Goal: Communication & Community: Answer question/provide support

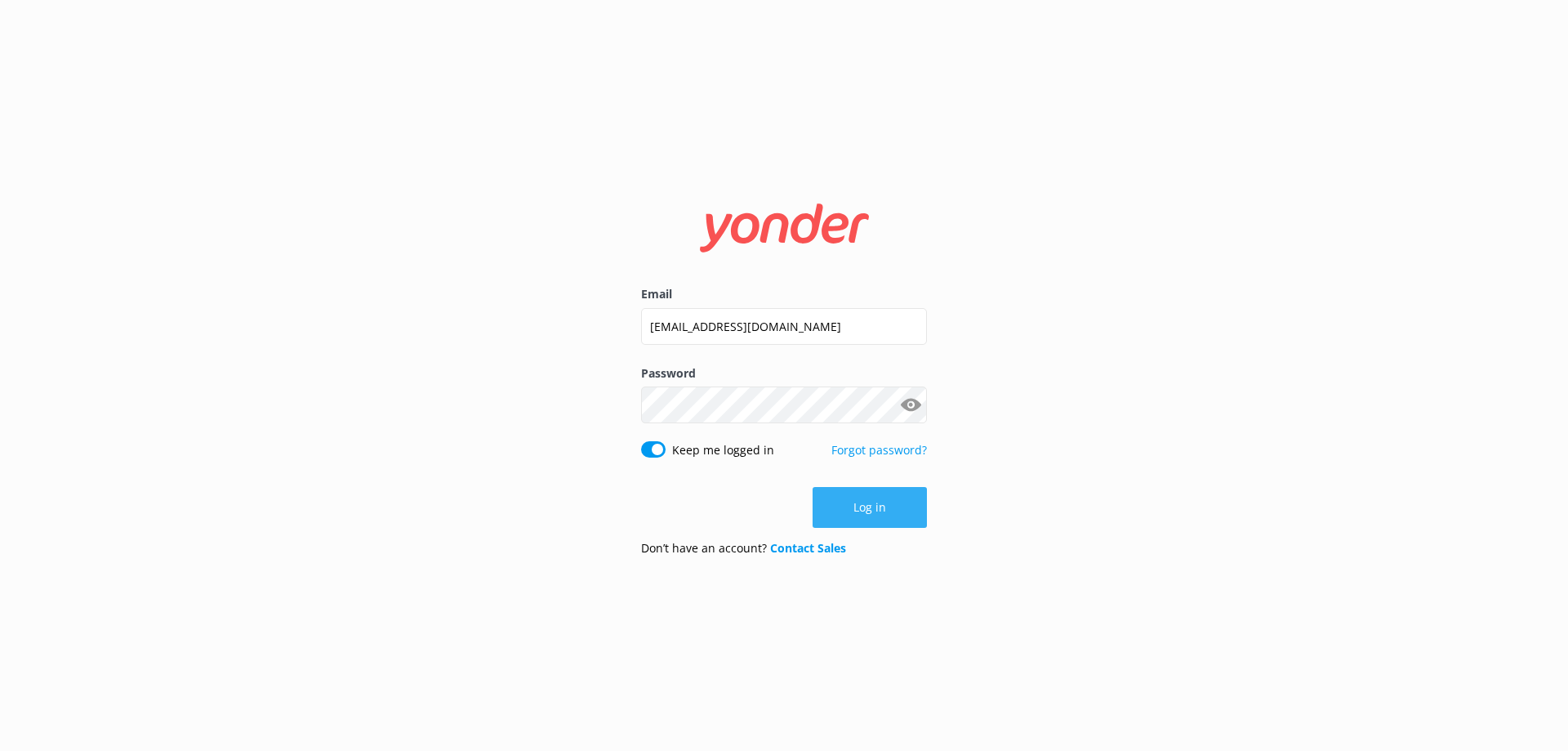
click at [887, 498] on button "Log in" at bounding box center [870, 507] width 114 height 41
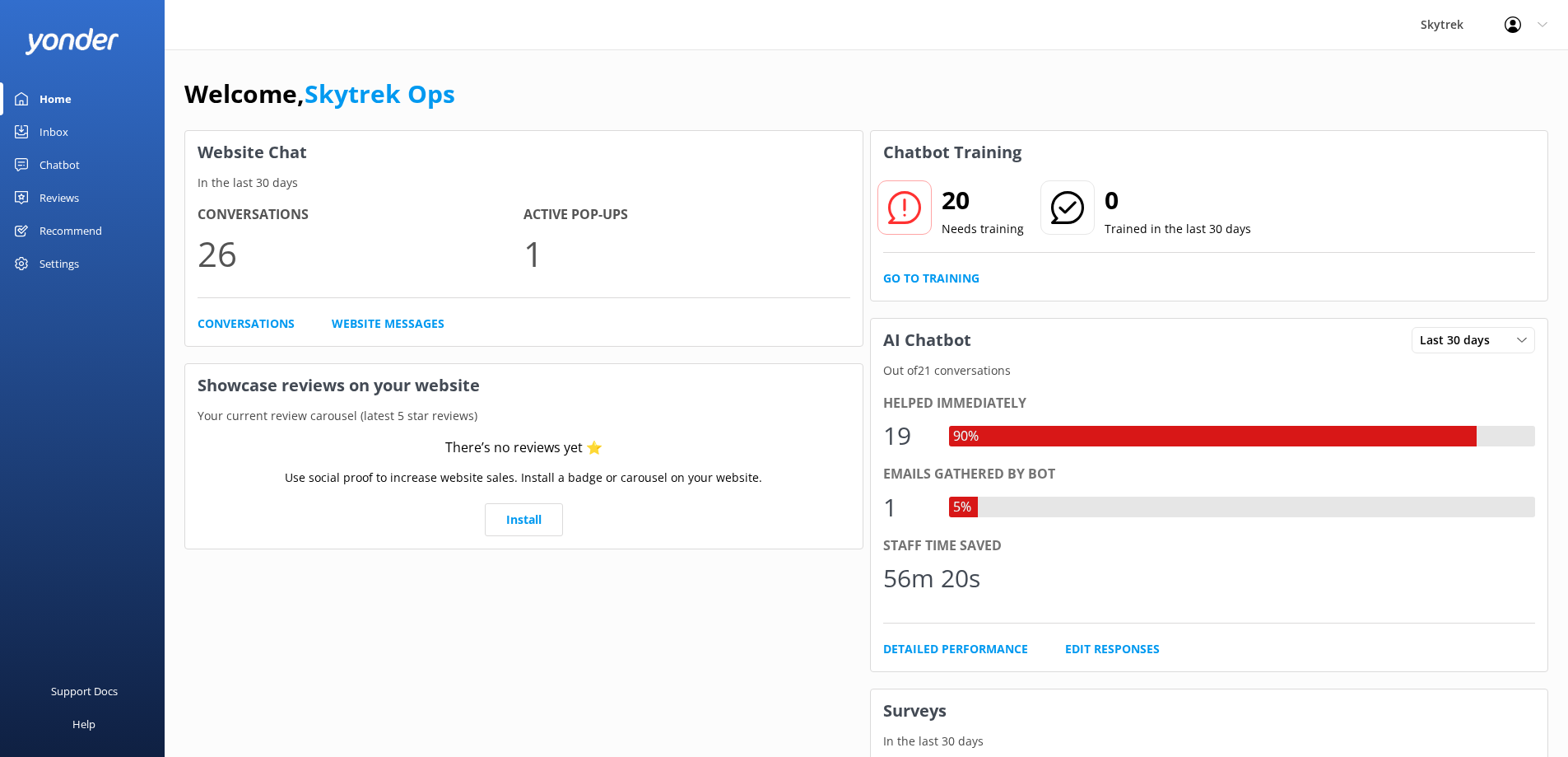
click at [40, 121] on div "Inbox" at bounding box center [54, 132] width 29 height 33
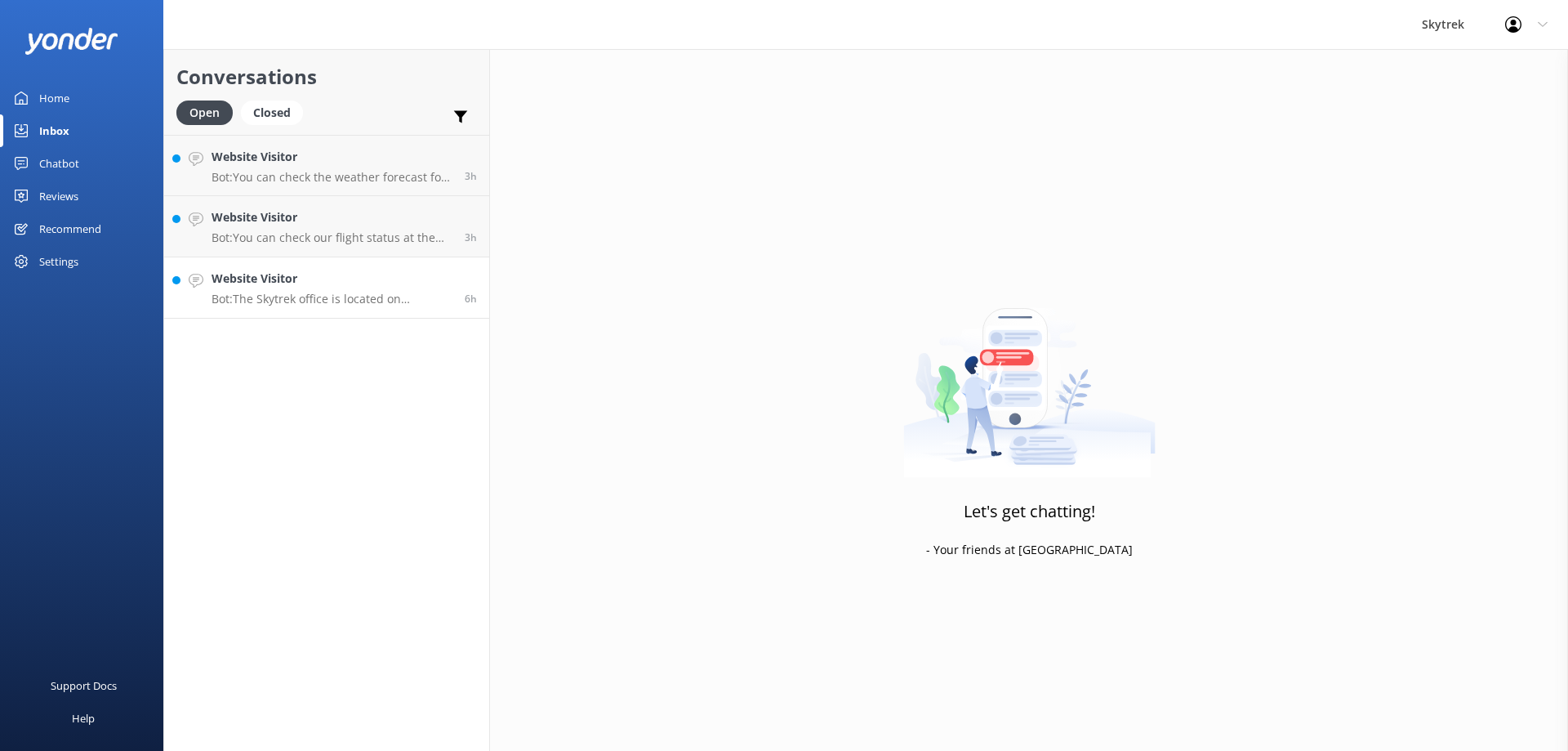
click at [278, 309] on link "Website Visitor Bot: The Skytrek office is located on [STREET_ADDRESS] (inside …" at bounding box center [326, 288] width 325 height 62
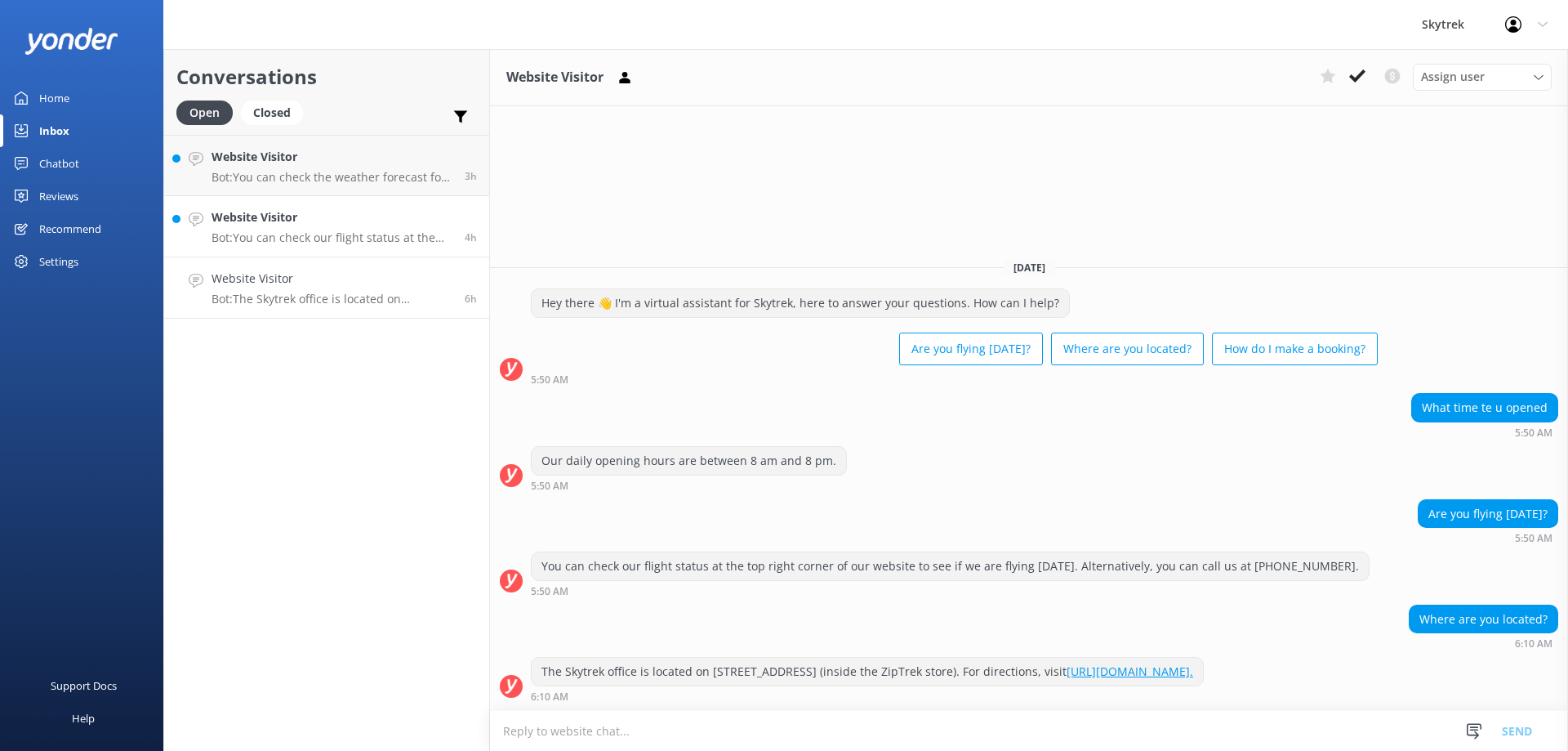
click at [322, 220] on h4 "Website Visitor" at bounding box center [332, 218] width 241 height 18
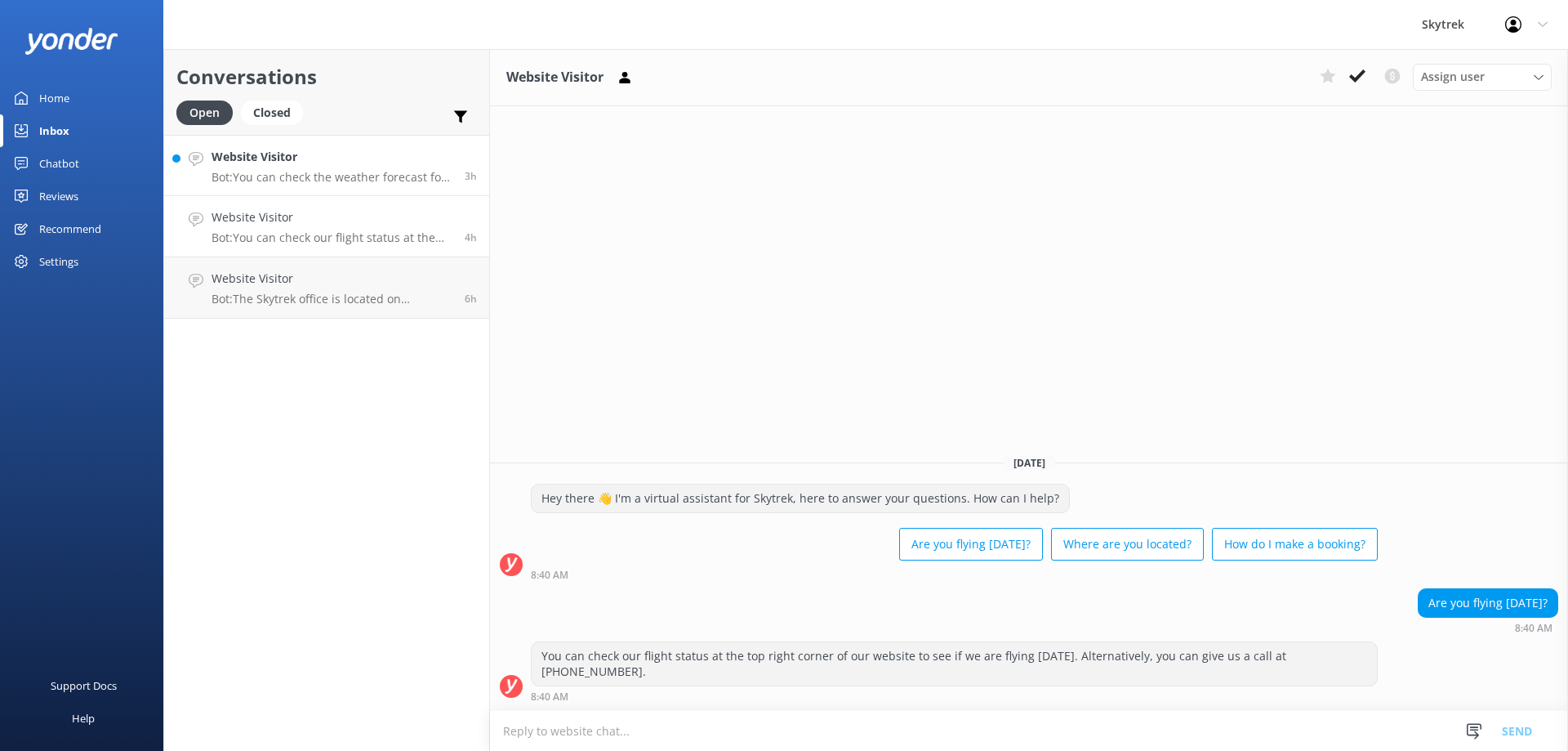
click at [323, 172] on p "Bot: You can check the weather forecast for our operations at [DOMAIN_NAME][URL…" at bounding box center [332, 177] width 241 height 15
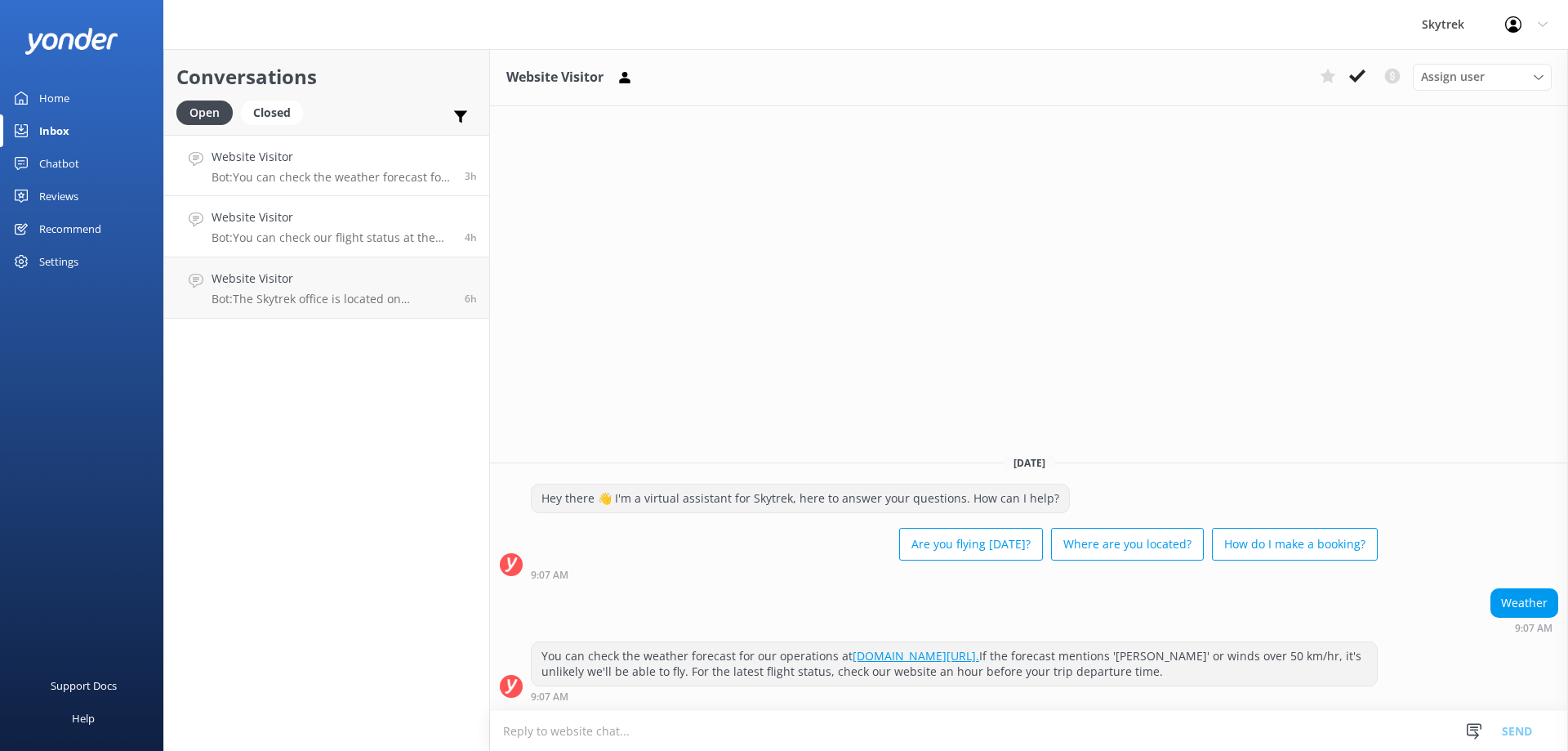
click at [335, 232] on p "Bot: You can check our flight status at the top right corner of our website to …" at bounding box center [332, 238] width 241 height 15
